Goal: Information Seeking & Learning: Check status

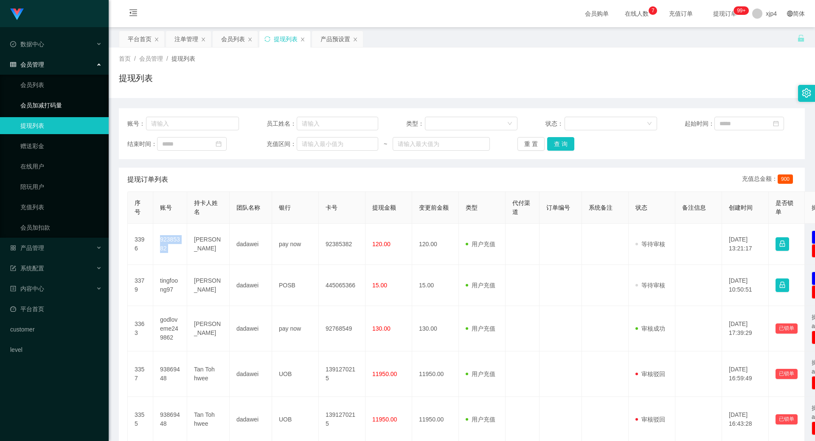
scroll to position [85, 0]
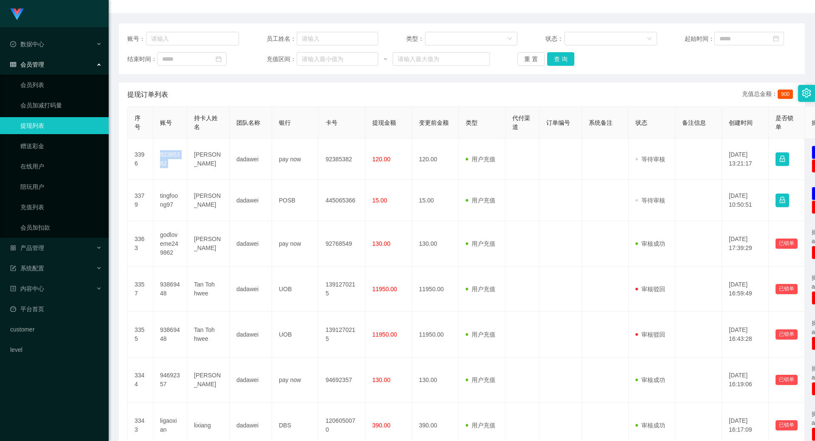
click at [56, 126] on link "提现列表" at bounding box center [60, 125] width 81 height 17
click at [33, 248] on span "产品管理" at bounding box center [27, 247] width 34 height 7
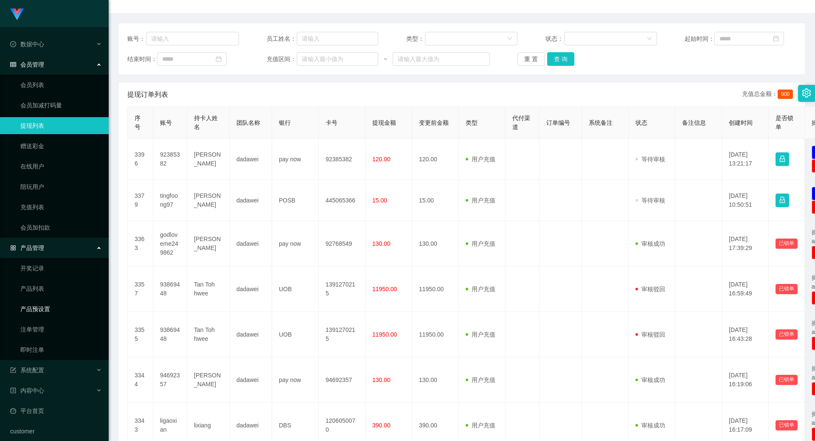
click at [47, 309] on link "产品预设置" at bounding box center [60, 308] width 81 height 17
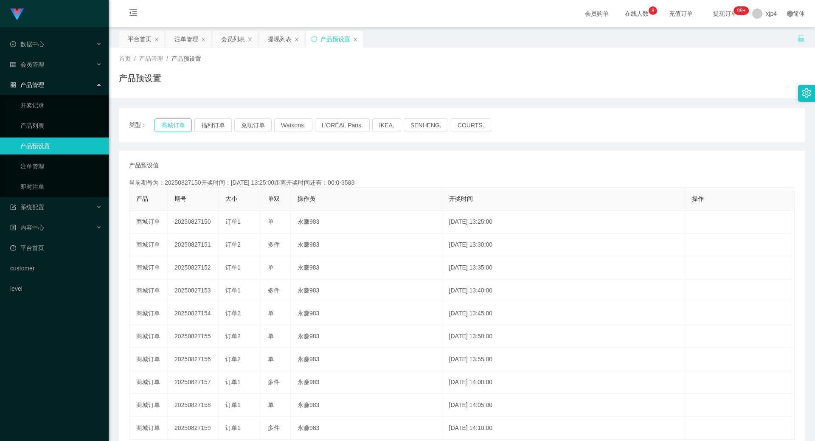
drag, startPoint x: 166, startPoint y: 129, endPoint x: 183, endPoint y: 129, distance: 17.0
click at [166, 129] on button "商城订单" at bounding box center [172, 125] width 37 height 14
click at [250, 124] on button "兑现订单" at bounding box center [252, 125] width 37 height 14
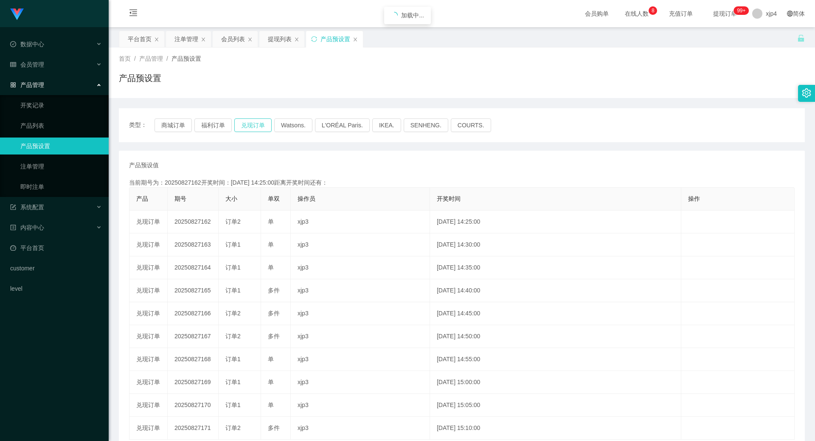
click at [250, 124] on button "兑现订单" at bounding box center [252, 125] width 37 height 14
click at [40, 163] on link "注单管理" at bounding box center [60, 166] width 81 height 17
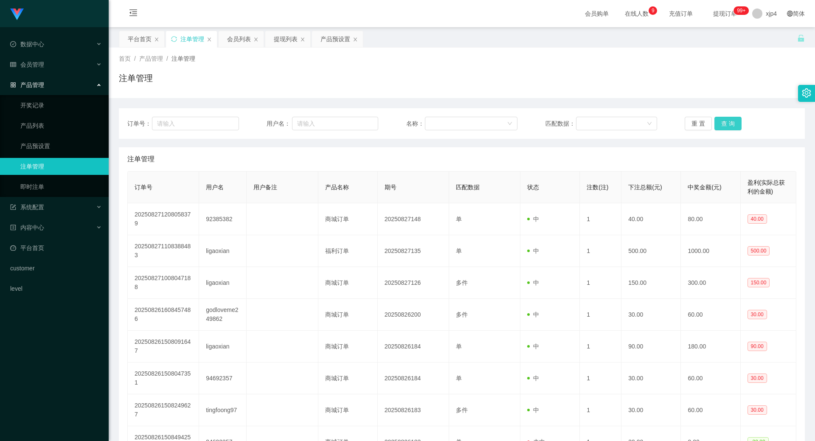
click at [722, 124] on button "查 询" at bounding box center [727, 124] width 27 height 14
click at [722, 124] on div "重 置 查 询" at bounding box center [740, 124] width 112 height 14
click at [722, 124] on button "查 询" at bounding box center [727, 124] width 27 height 14
click at [722, 124] on div "重 置 查 询" at bounding box center [740, 124] width 112 height 14
click at [722, 124] on button "查 询" at bounding box center [727, 124] width 27 height 14
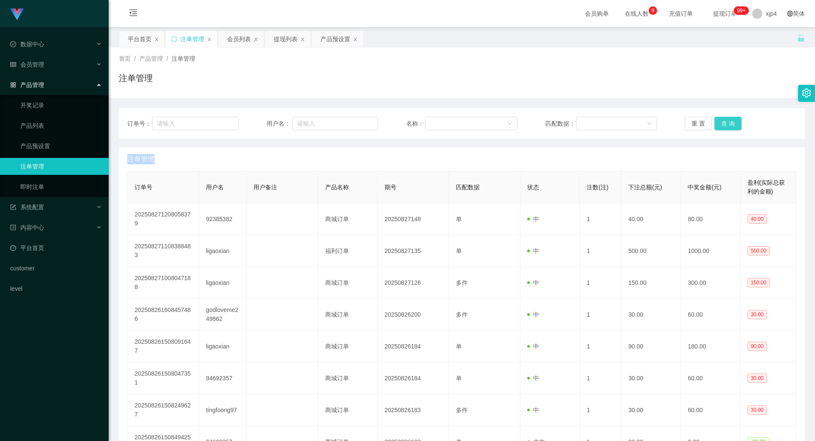
click at [722, 124] on div "重 置 查 询" at bounding box center [740, 124] width 112 height 14
click at [722, 124] on button "查 询" at bounding box center [727, 124] width 27 height 14
click at [722, 124] on div "重 置 查 询" at bounding box center [740, 124] width 112 height 14
click at [722, 124] on button "查 询" at bounding box center [727, 124] width 27 height 14
click at [722, 124] on div "重 置 查 询" at bounding box center [740, 124] width 112 height 14
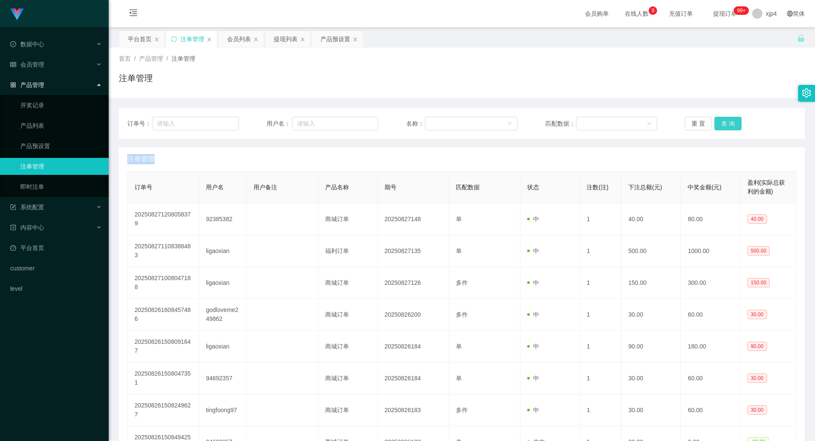
click at [722, 124] on button "查 询" at bounding box center [727, 124] width 27 height 14
click at [722, 124] on div "重 置 查 询" at bounding box center [740, 124] width 112 height 14
click at [729, 125] on button "查 询" at bounding box center [727, 124] width 27 height 14
click at [729, 125] on div "重 置 查 询" at bounding box center [740, 124] width 112 height 14
click at [729, 125] on button "查 询" at bounding box center [727, 124] width 27 height 14
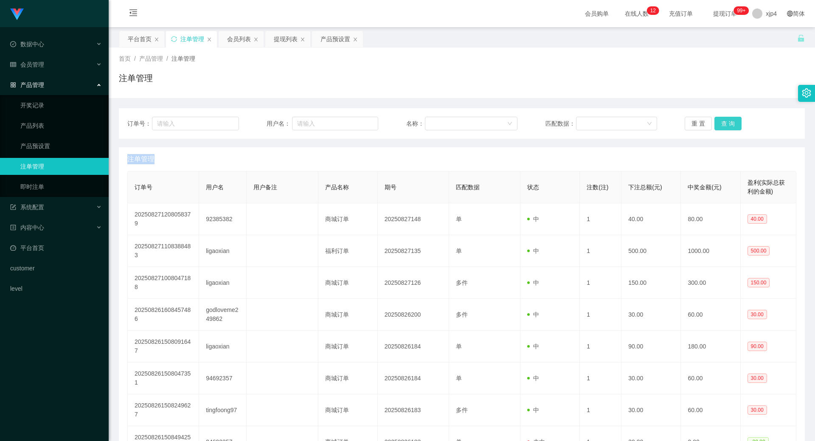
click at [729, 125] on div "重 置 查 询" at bounding box center [740, 124] width 112 height 14
click at [729, 125] on button "查 询" at bounding box center [727, 124] width 27 height 14
click at [729, 125] on div "重 置 查 询" at bounding box center [740, 124] width 112 height 14
click at [731, 124] on div "重 置 查 询" at bounding box center [740, 124] width 112 height 14
click at [731, 124] on button "查 询" at bounding box center [727, 124] width 27 height 14
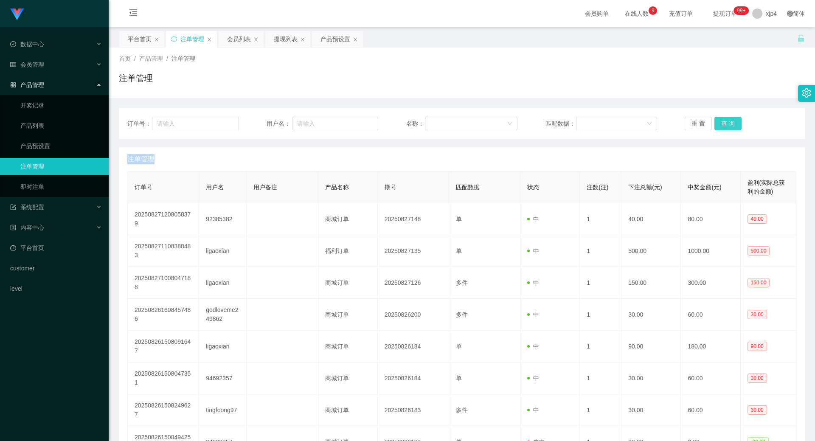
click at [718, 121] on button "查 询" at bounding box center [727, 124] width 27 height 14
click at [718, 121] on div "重 置 查 询" at bounding box center [740, 124] width 112 height 14
click at [718, 121] on button "查 询" at bounding box center [727, 124] width 27 height 14
click at [718, 121] on div "重 置 查 询" at bounding box center [740, 124] width 112 height 14
click at [723, 125] on button "查 询" at bounding box center [727, 124] width 27 height 14
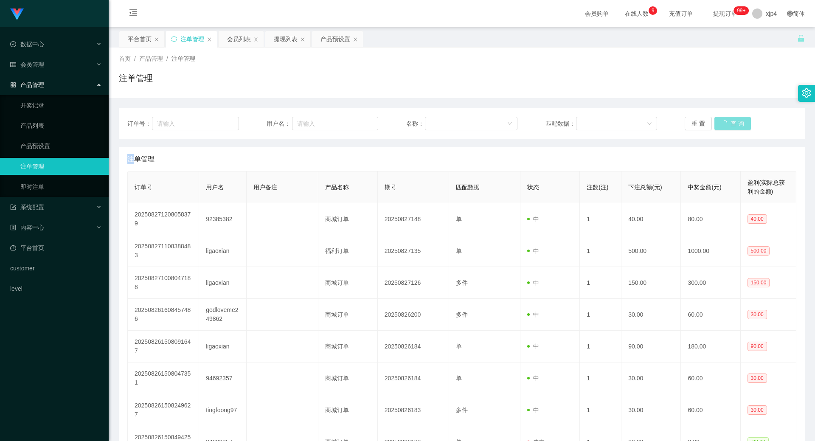
click at [723, 125] on div "重 置 查 询" at bounding box center [740, 124] width 112 height 14
click at [723, 125] on button "查 询" at bounding box center [732, 124] width 36 height 14
click at [723, 125] on div "重 置 查 询" at bounding box center [740, 124] width 112 height 14
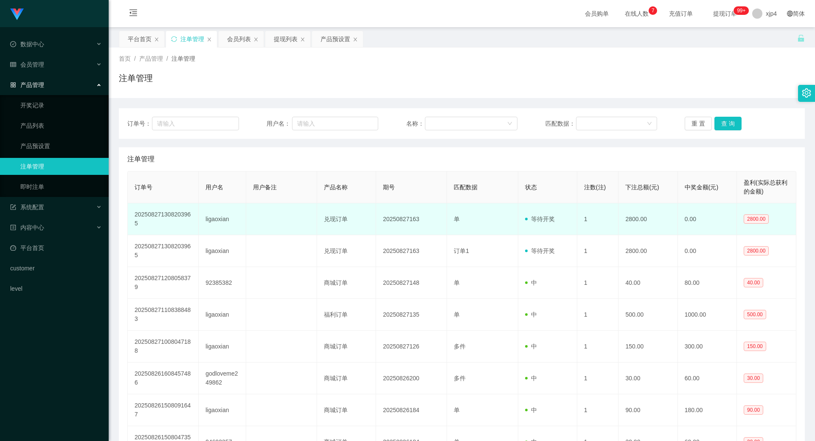
click at [213, 219] on td "ligaoxian" at bounding box center [222, 219] width 47 height 32
copy td "ligaoxian"
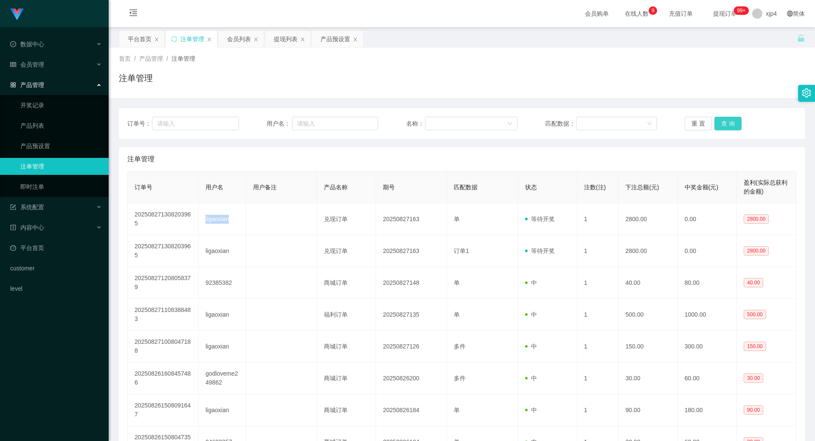
click at [729, 121] on button "查 询" at bounding box center [727, 124] width 27 height 14
click at [729, 121] on div "重 置 查 询" at bounding box center [740, 124] width 112 height 14
click at [729, 121] on button "查 询" at bounding box center [727, 124] width 27 height 14
click at [729, 121] on div "重 置 查 询" at bounding box center [740, 124] width 112 height 14
click at [729, 121] on button "查 询" at bounding box center [727, 124] width 27 height 14
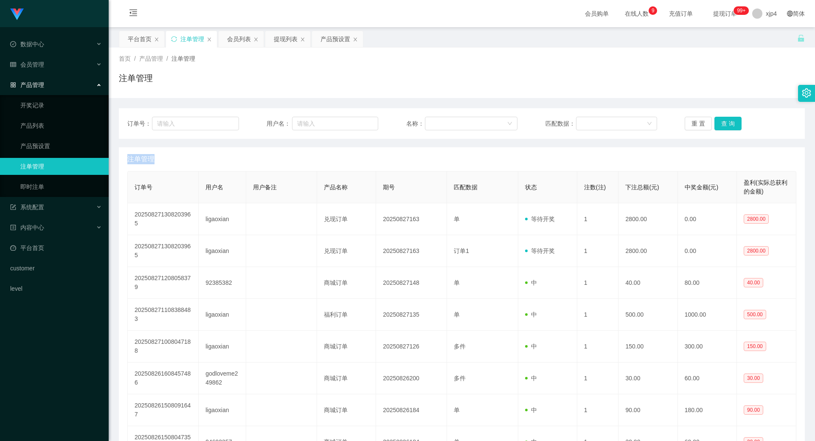
click at [729, 121] on div "重 置 查 询" at bounding box center [740, 124] width 112 height 14
click at [729, 121] on button "查 询" at bounding box center [727, 124] width 27 height 14
click at [49, 67] on div "会员管理" at bounding box center [54, 64] width 109 height 17
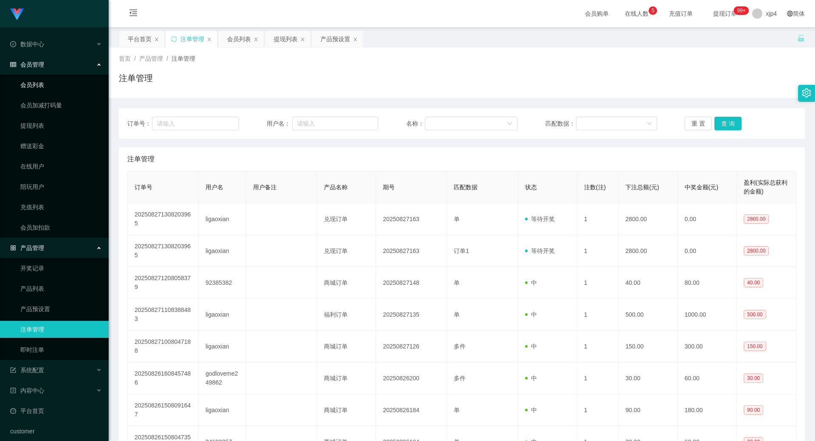
click at [46, 86] on link "会员列表" at bounding box center [60, 84] width 81 height 17
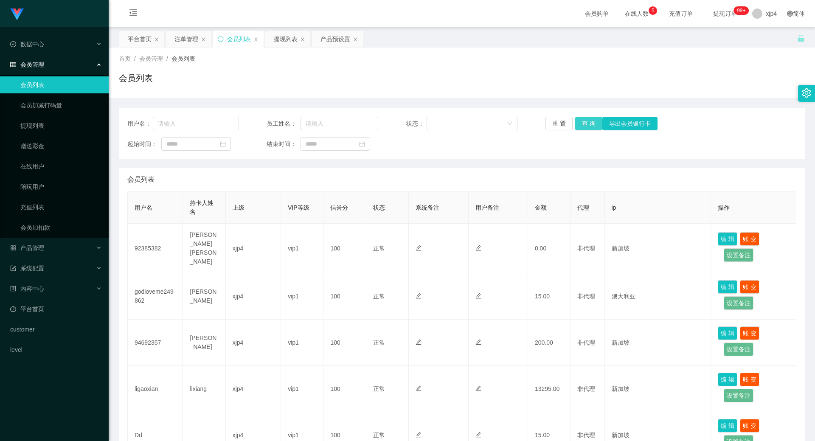
click at [580, 123] on button "查 询" at bounding box center [588, 124] width 27 height 14
click at [580, 123] on div "重 置 查 询 导出会员银行卡" at bounding box center [601, 124] width 112 height 14
click at [580, 123] on button "查 询" at bounding box center [588, 124] width 27 height 14
click at [580, 123] on div "重 置 查 询 导出会员银行卡" at bounding box center [601, 124] width 112 height 14
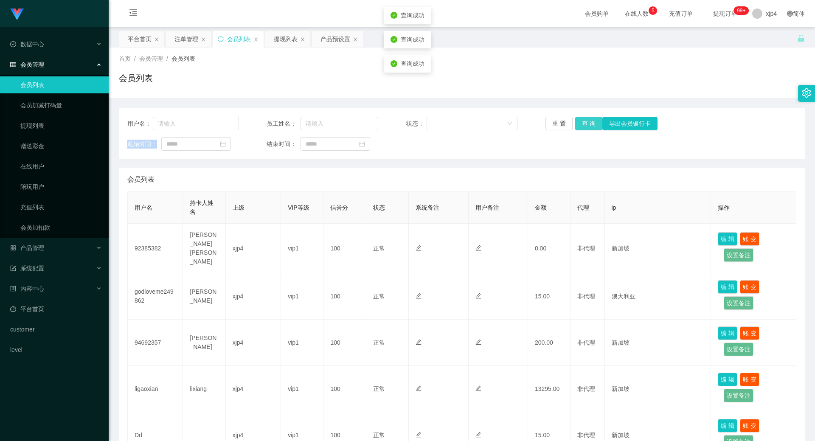
click at [580, 123] on button "查 询" at bounding box center [588, 124] width 27 height 14
click at [580, 123] on div "重 置 查 询 导出会员银行卡" at bounding box center [601, 124] width 112 height 14
click at [580, 123] on button "查 询" at bounding box center [588, 124] width 27 height 14
click at [580, 123] on div "重 置 查 询 导出会员银行卡" at bounding box center [601, 124] width 112 height 14
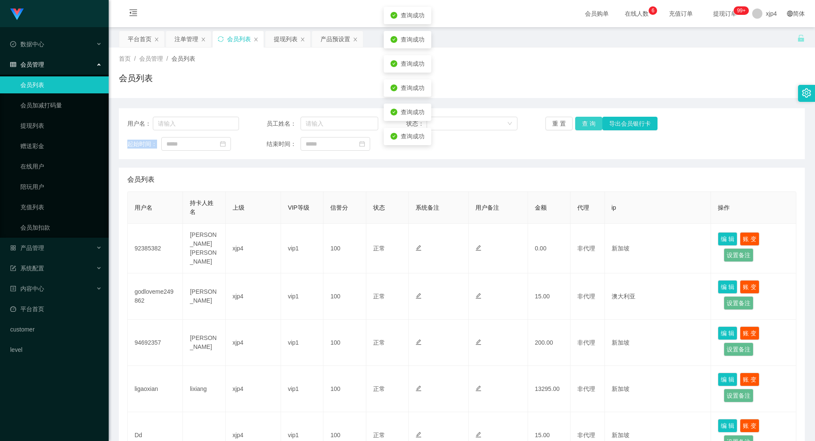
click at [580, 123] on button "查 询" at bounding box center [588, 124] width 27 height 14
click at [580, 123] on div "重 置 查 询 导出会员银行卡" at bounding box center [601, 124] width 112 height 14
